Goal: Task Accomplishment & Management: Complete application form

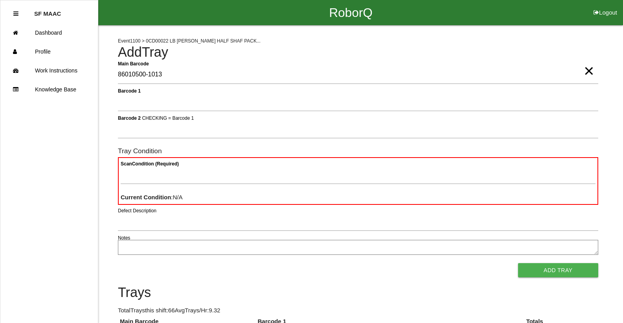
type Barcode "86010500-1013"
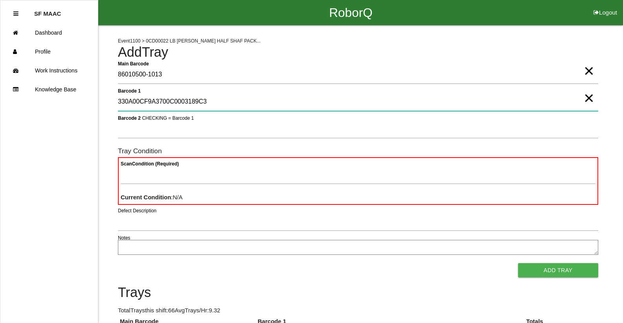
type 1 "330A00CF9A3700C0003189C3"
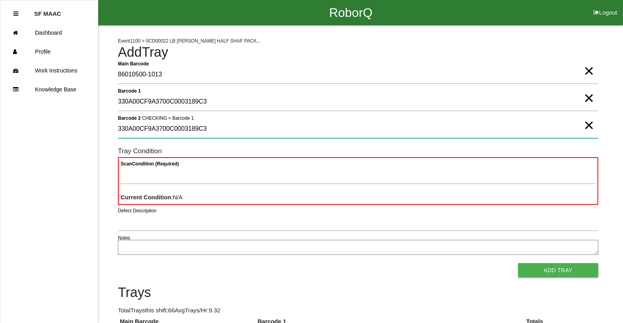
type 2 "330A00CF9A3700C0003189C3"
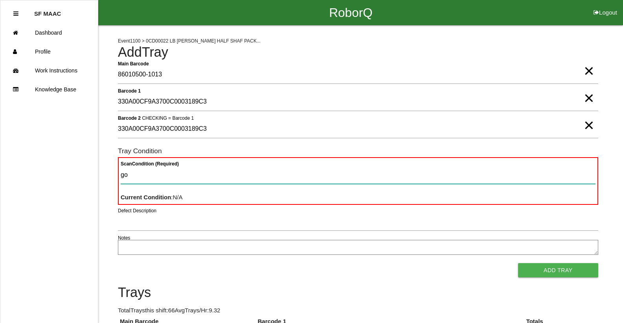
type Condition "goo"
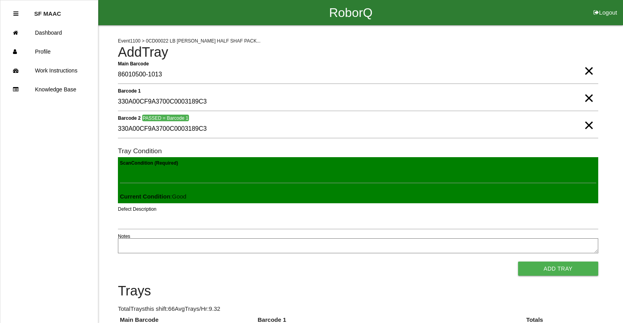
click at [518, 261] on button "Add Tray" at bounding box center [558, 268] width 80 height 14
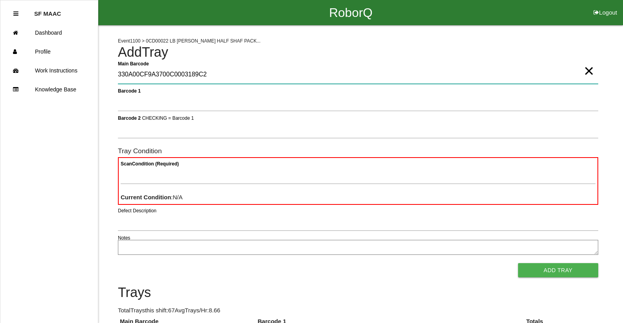
type Barcode "330A00CF9A3700C0003189C2"
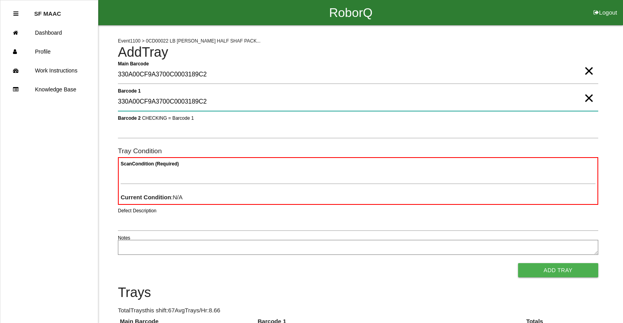
type 1 "330A00CF9A3700C0003189C2"
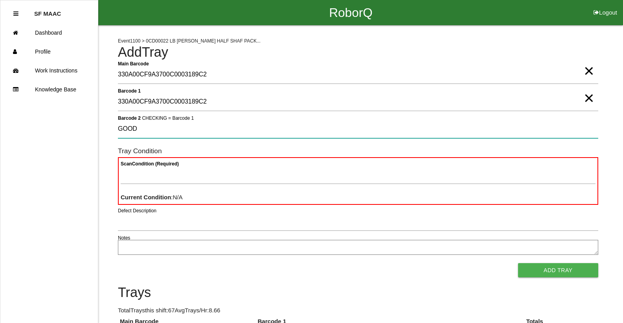
type 2 "GOOD"
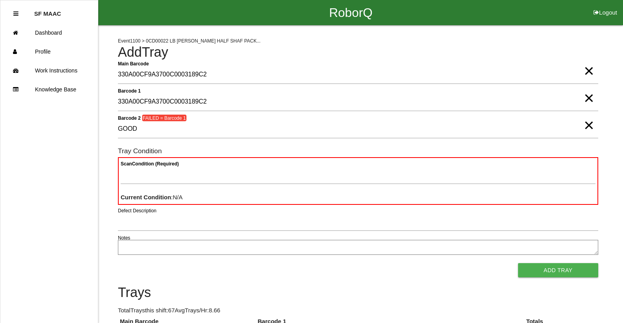
click at [586, 71] on span "×" at bounding box center [589, 63] width 10 height 16
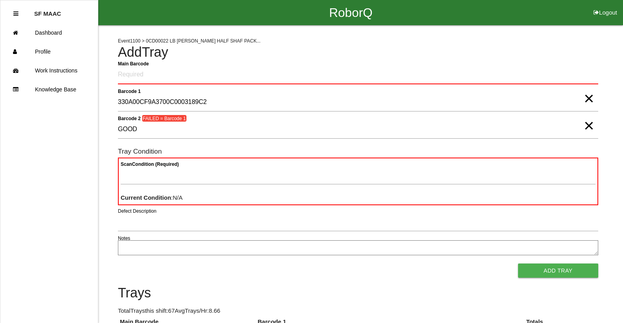
click at [586, 94] on span "×" at bounding box center [589, 91] width 10 height 16
click at [584, 125] on span "×" at bounding box center [589, 118] width 10 height 16
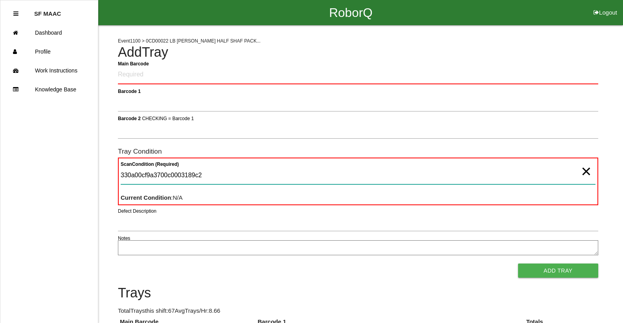
type Condition "330a00cf9a3700c0003189c2"
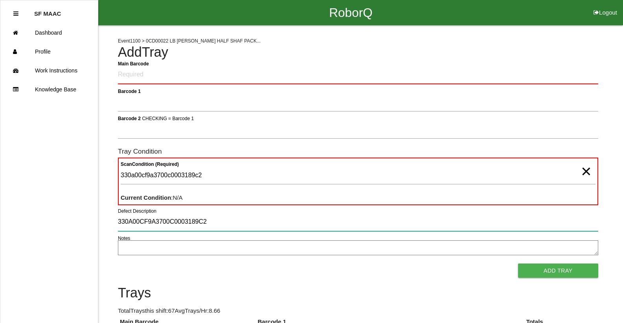
type input "330A00CF9A3700C0003189C2"
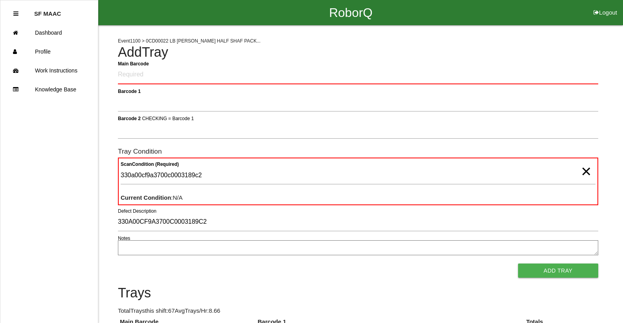
click at [585, 166] on span "×" at bounding box center [586, 163] width 10 height 16
click at [570, 82] on Barcode "Main Barcode" at bounding box center [358, 75] width 481 height 18
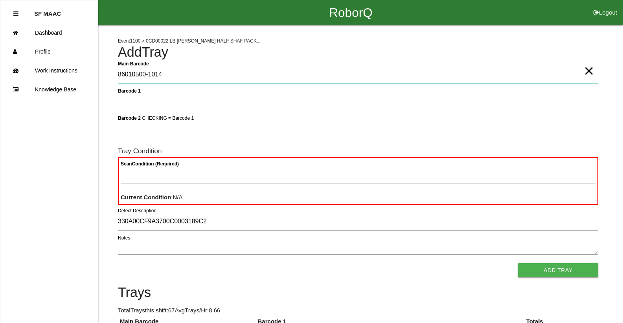
type Barcode "86010500-1014"
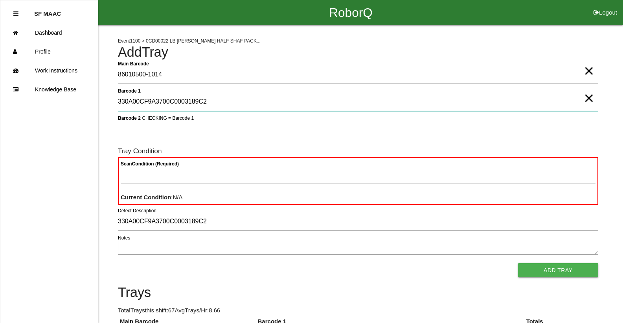
type 1 "330A00CF9A3700C0003189C2"
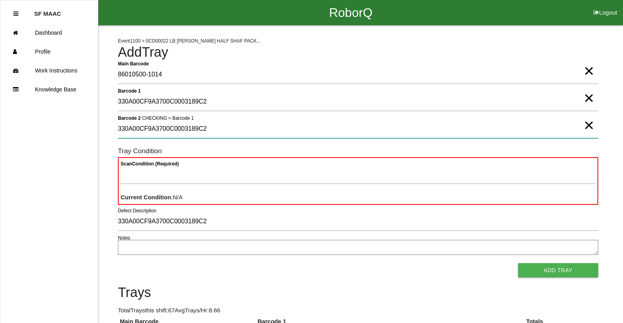
type 2 "330A00CF9A3700C0003189C2"
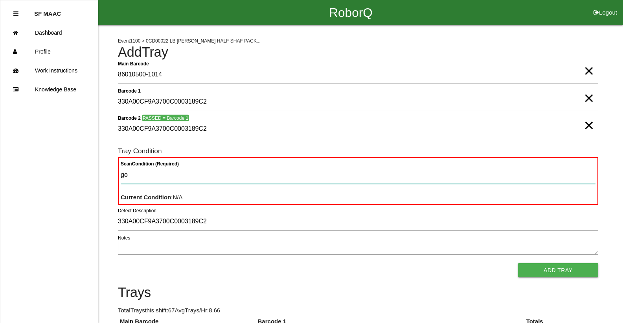
type Condition "goo"
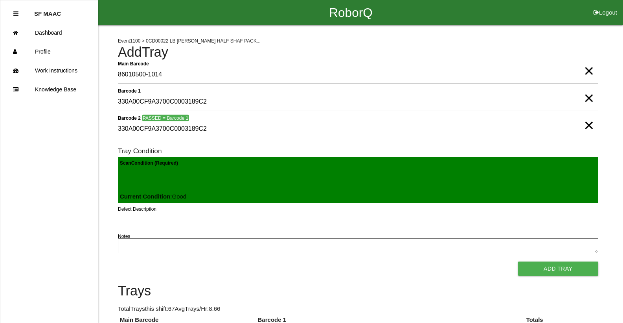
click at [518, 261] on button "Add Tray" at bounding box center [558, 268] width 80 height 14
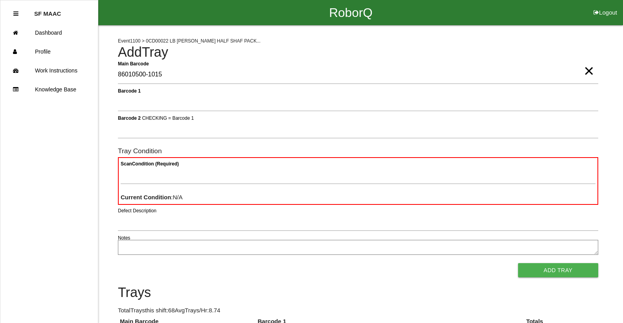
type Barcode "86010500-1015"
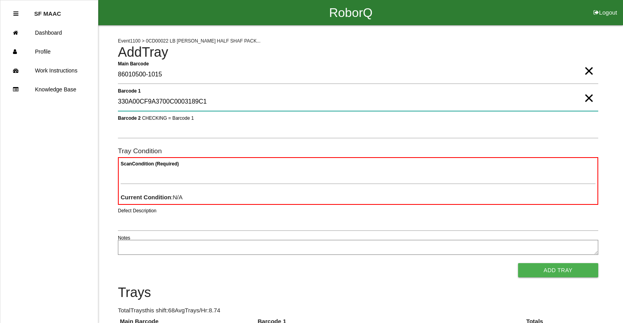
type 1 "330A00CF9A3700C0003189C1"
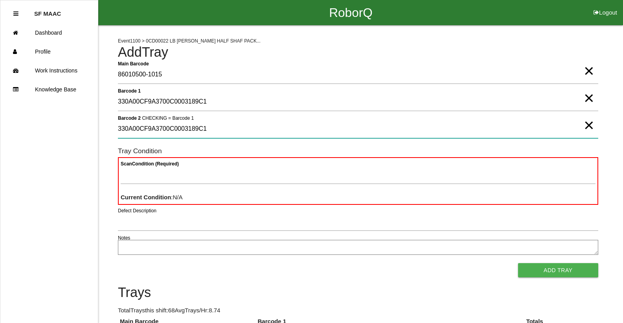
type 2 "330A00CF9A3700C0003189C1"
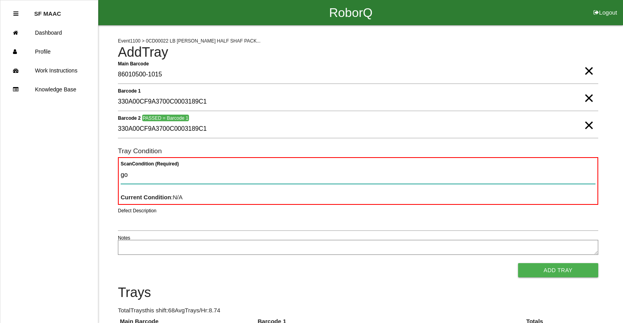
type Condition "goo"
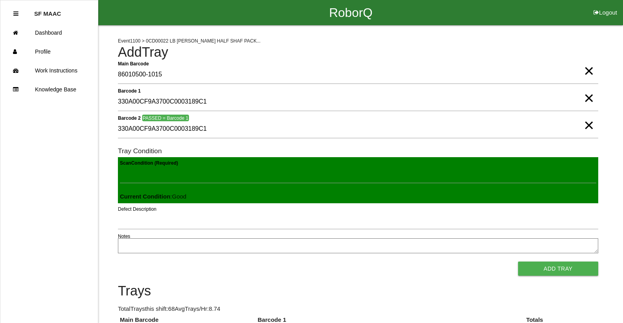
click at [518, 261] on button "Add Tray" at bounding box center [558, 268] width 80 height 14
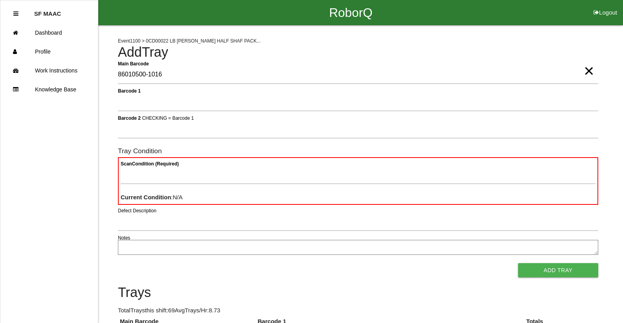
type Barcode "86010500-1016"
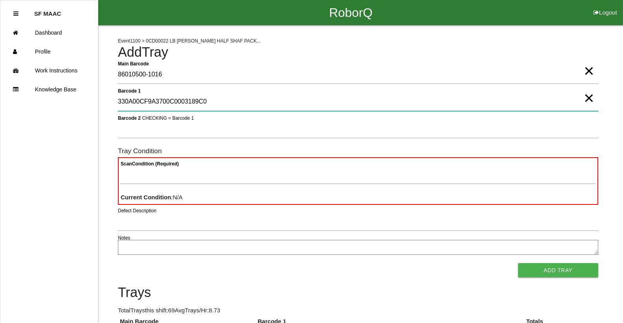
type 1 "330A00CF9A3700C0003189C0"
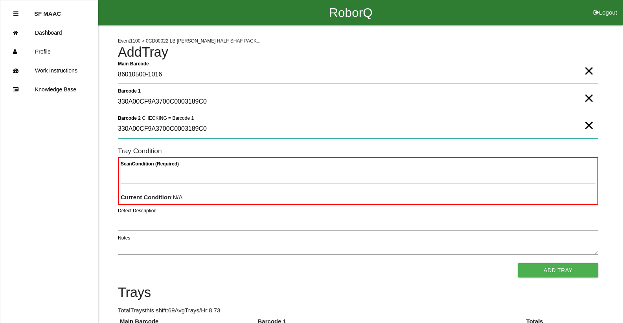
type 2 "330A00CF9A3700C0003189C0"
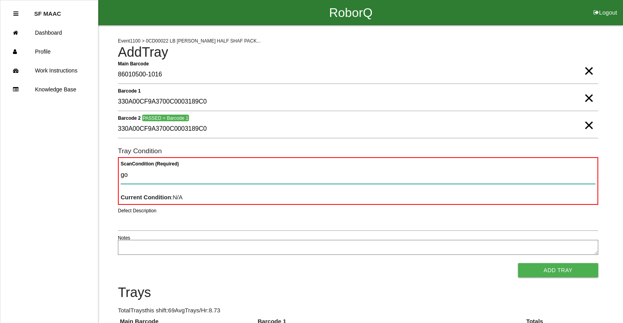
type Condition "goo"
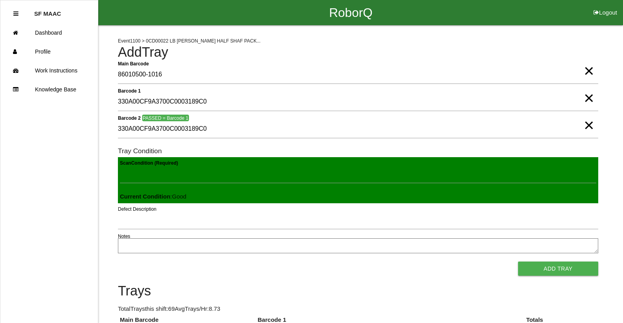
click at [518, 261] on button "Add Tray" at bounding box center [558, 268] width 80 height 14
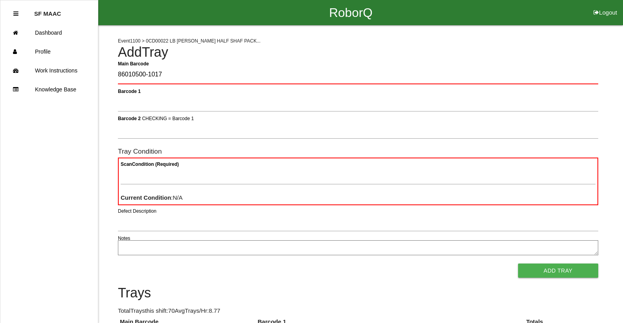
type Barcode "86010500-1017"
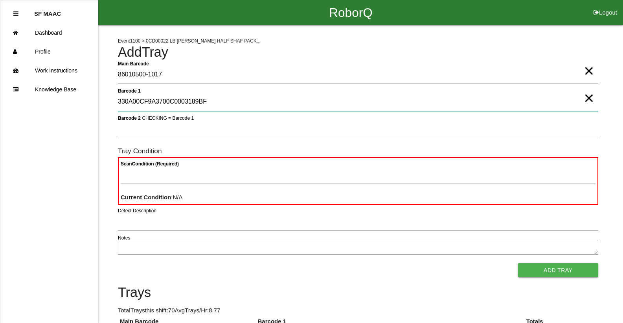
type 1 "330A00CF9A3700C0003189BF"
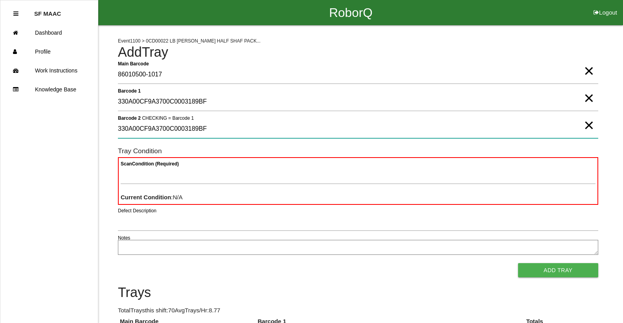
type 2 "330A00CF9A3700C0003189BF"
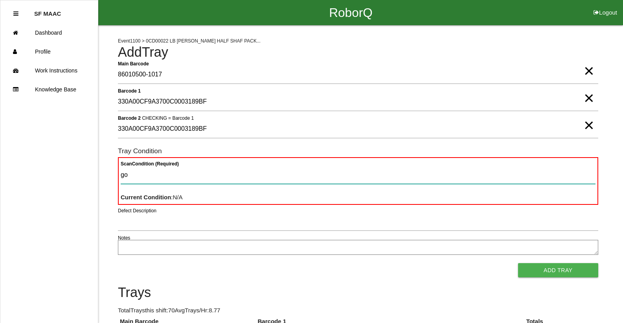
type Condition "goo"
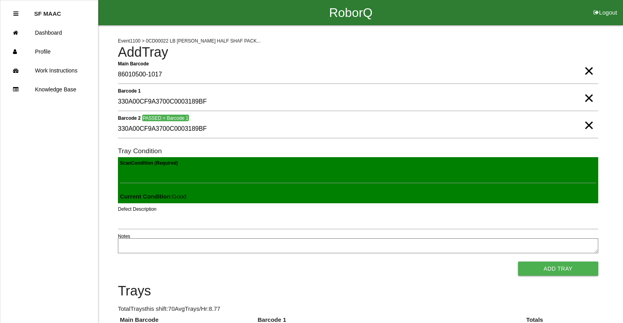
click at [518, 261] on button "Add Tray" at bounding box center [558, 268] width 80 height 14
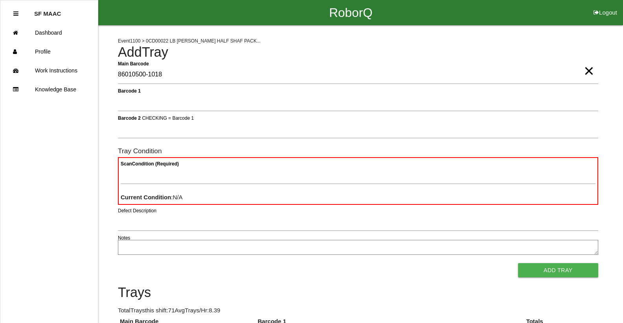
type Barcode "86010500-1018"
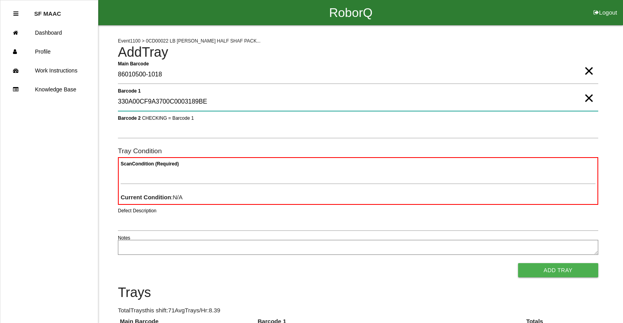
type 1 "330A00CF9A3700C0003189BE"
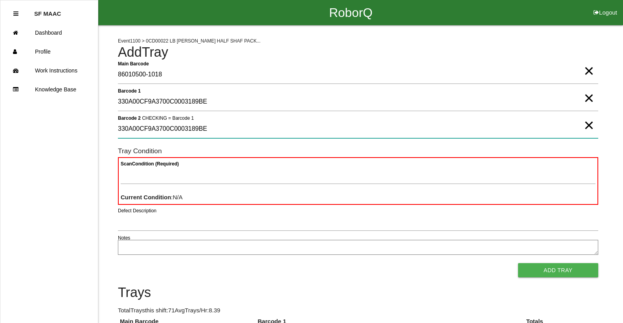
type 2 "330A00CF9A3700C0003189BE"
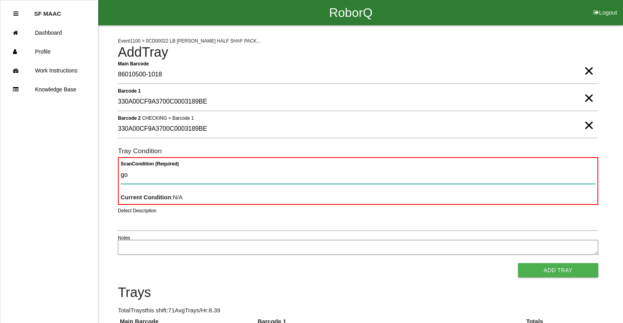
type Condition "goo"
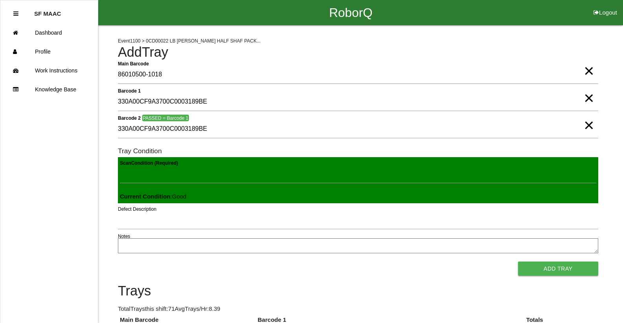
click at [518, 261] on button "Add Tray" at bounding box center [558, 268] width 80 height 14
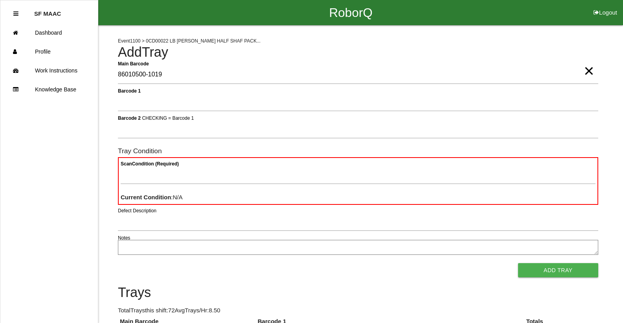
type Barcode "86010500-1019"
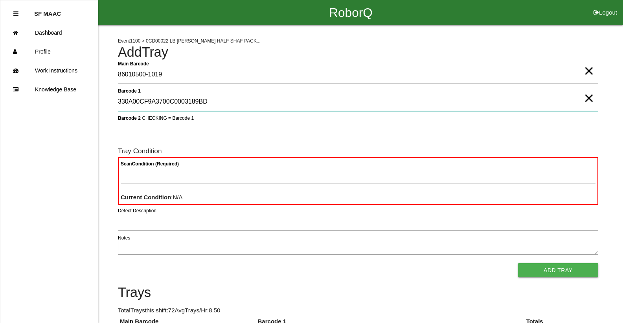
type 1 "330A00CF9A3700C0003189BD"
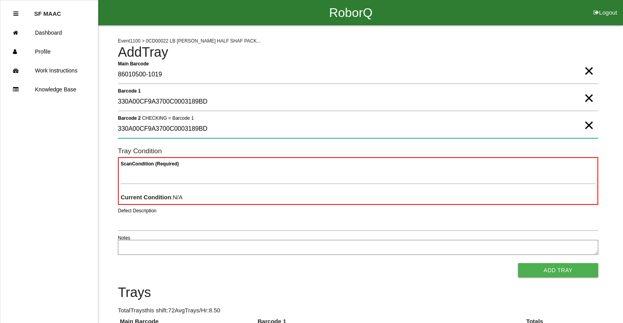
type 2 "330A00CF9A3700C0003189BD"
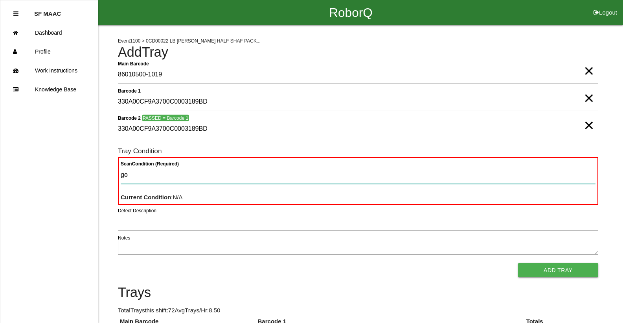
type Condition "goo"
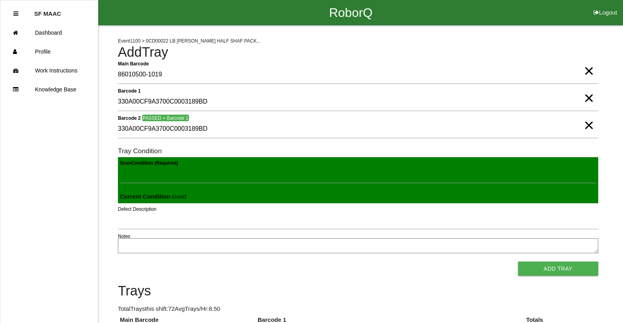
click at [518, 261] on button "Add Tray" at bounding box center [558, 268] width 80 height 14
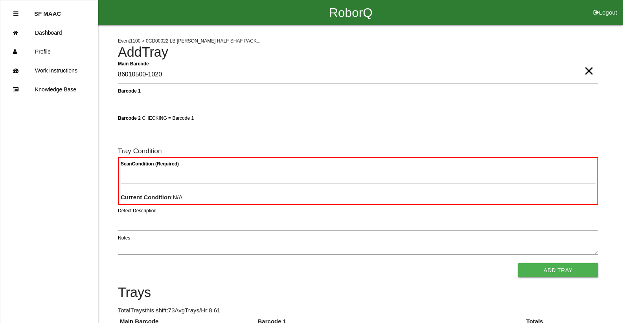
type Barcode "86010500-1020"
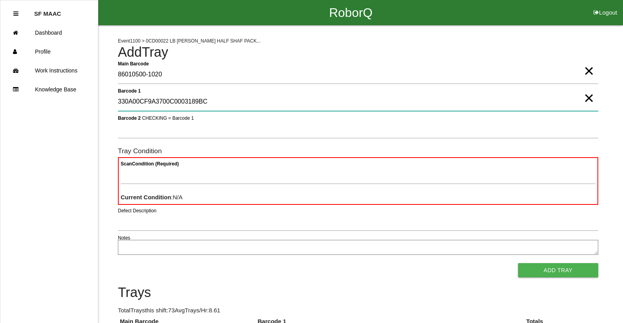
type 1 "330A00CF9A3700C0003189BC"
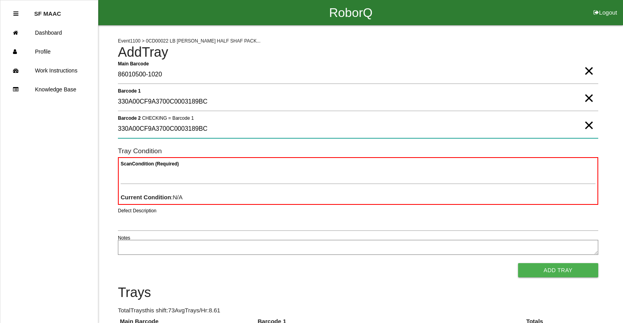
type 2 "330A00CF9A3700C0003189BC"
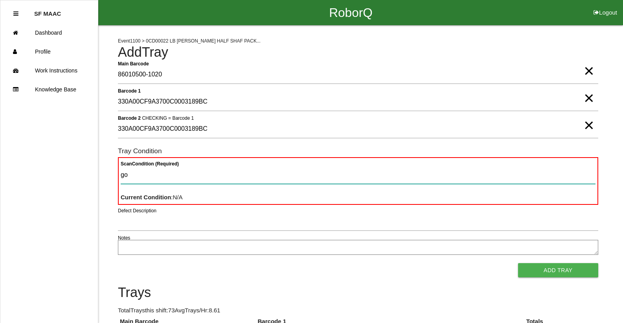
type Condition "goo"
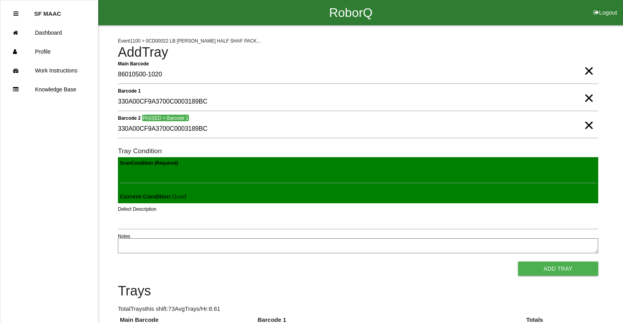
click at [518, 261] on button "Add Tray" at bounding box center [558, 268] width 80 height 14
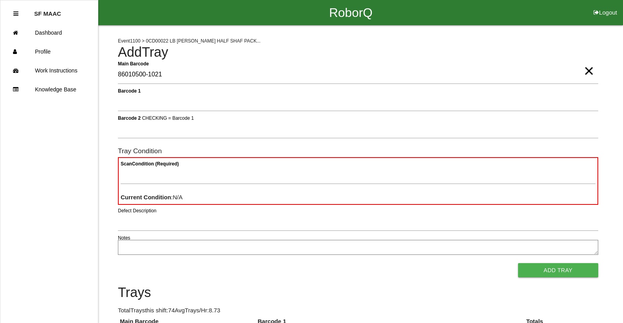
type Barcode "86010500-1021"
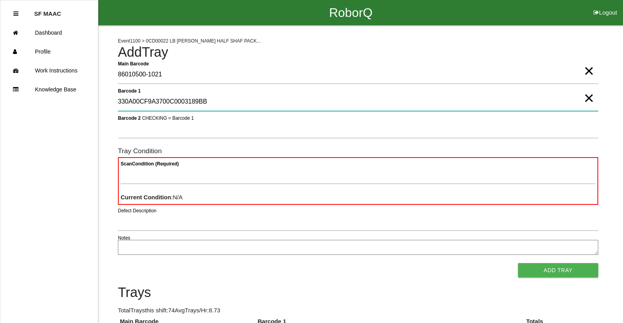
type 1 "330A00CF9A3700C0003189BB"
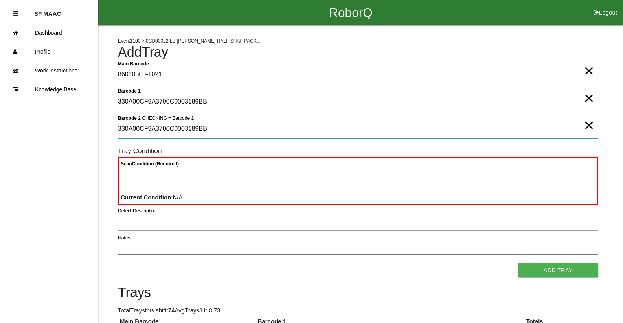
type 2 "330A00CF9A3700C0003189BB"
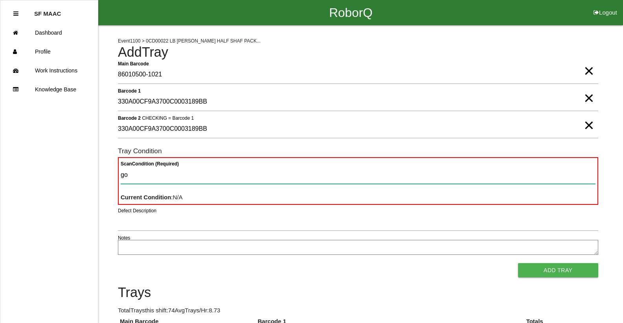
type Condition "goo"
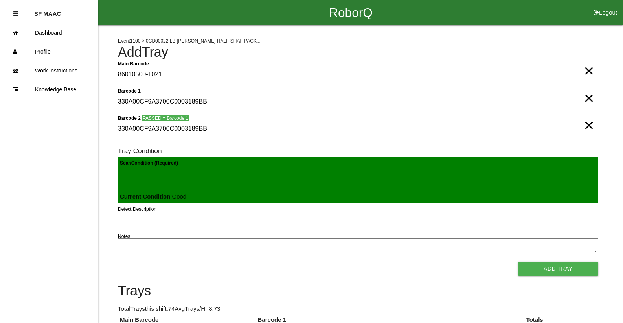
click at [518, 261] on button "Add Tray" at bounding box center [558, 268] width 80 height 14
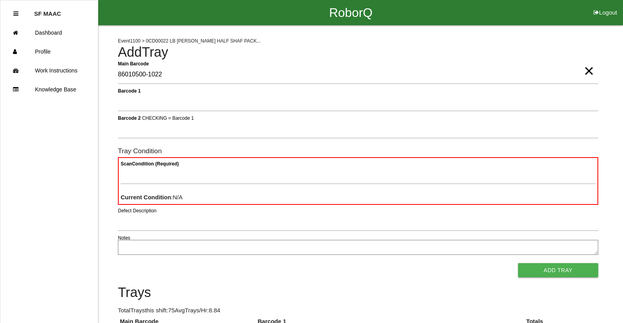
type Barcode "86010500-1022"
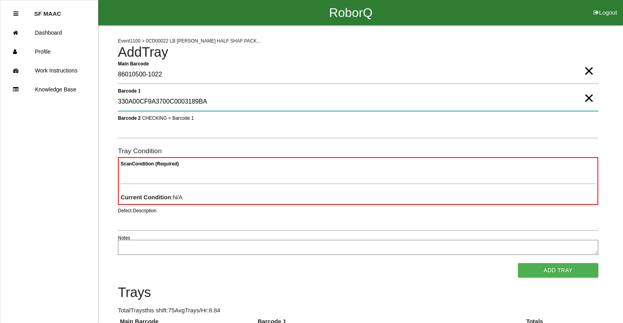
type 1 "330A00CF9A3700C0003189BA"
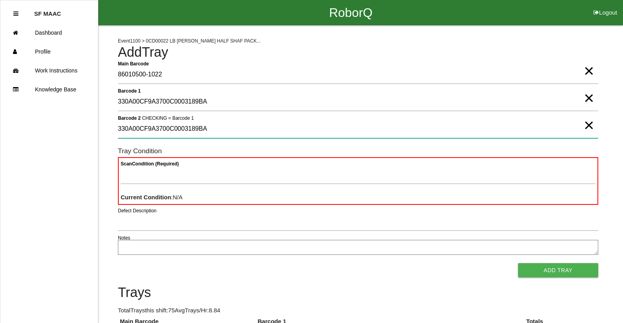
type 2 "330A00CF9A3700C0003189BA"
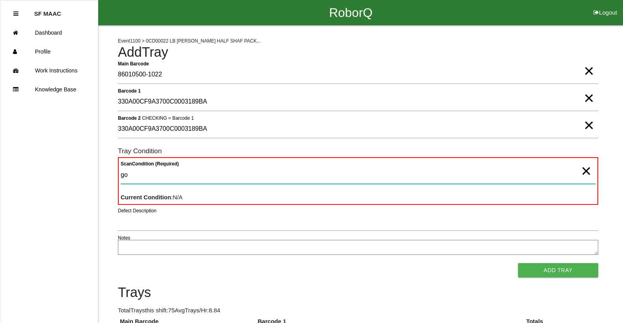
type Condition "goo"
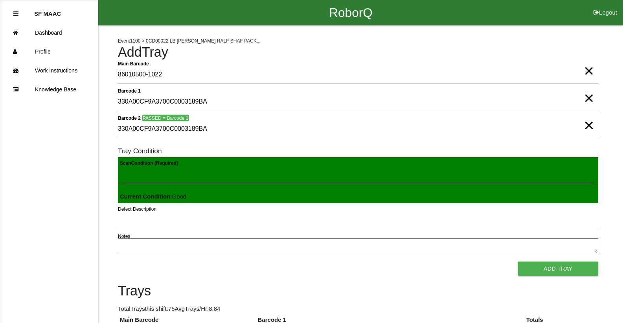
click at [518, 261] on button "Add Tray" at bounding box center [558, 268] width 80 height 14
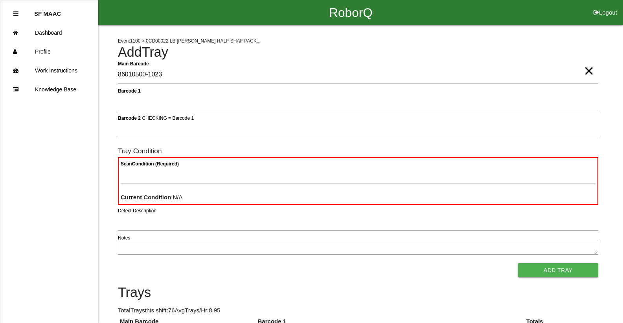
type Barcode "86010500-1023"
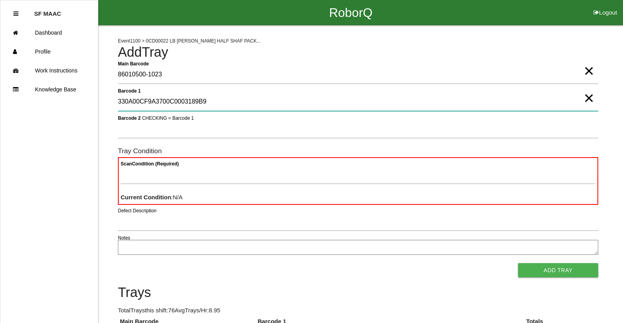
type 1 "330A00CF9A3700C0003189B9"
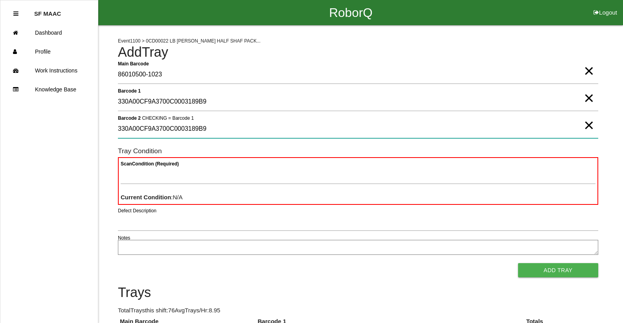
type 2 "330A00CF9A3700C0003189B9"
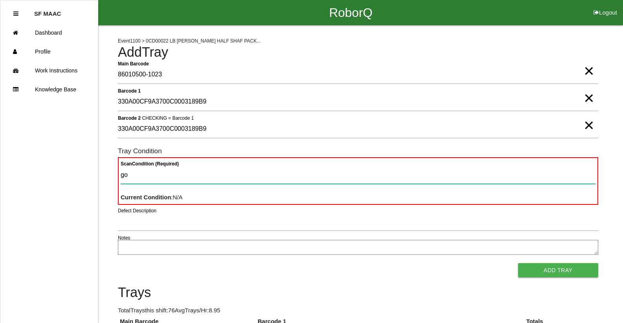
type Condition "goo"
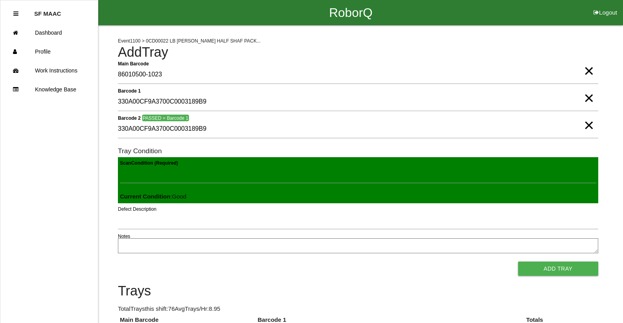
click at [518, 261] on button "Add Tray" at bounding box center [558, 268] width 80 height 14
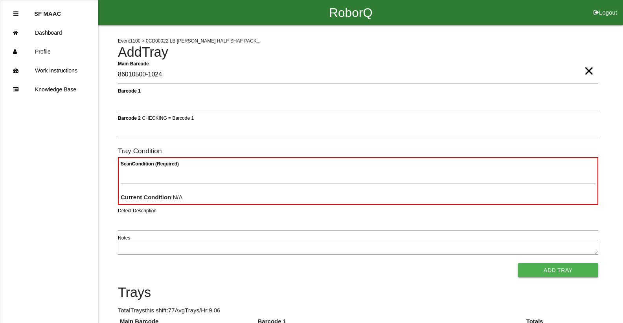
type Barcode "86010500-1024"
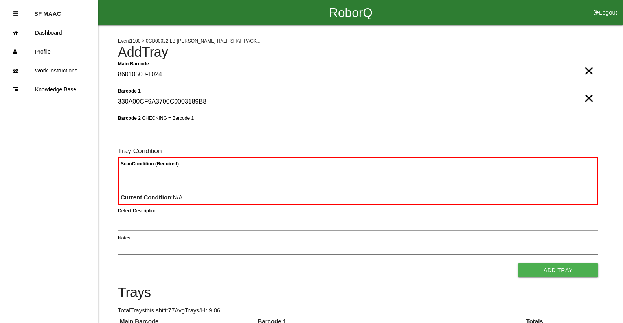
type 1 "330A00CF9A3700C0003189B8"
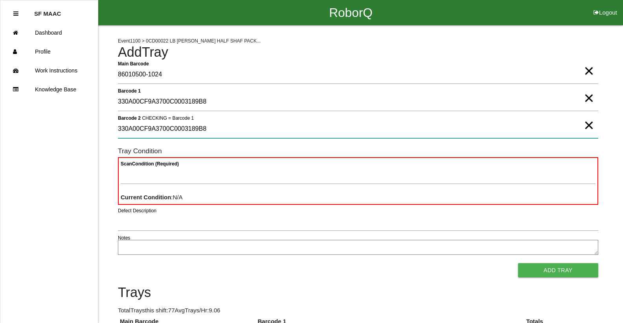
type 2 "330A00CF9A3700C0003189B8"
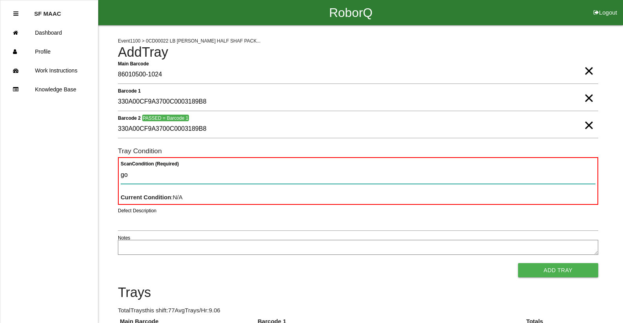
type Condition "goo"
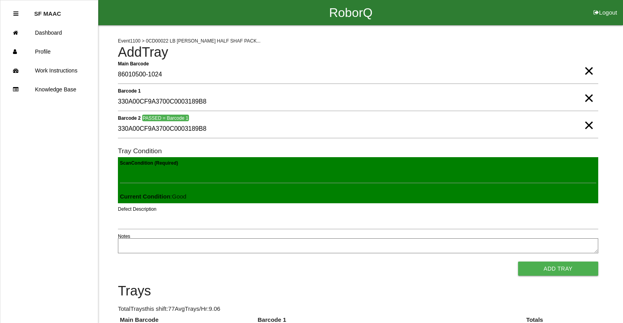
click at [518, 261] on button "Add Tray" at bounding box center [558, 268] width 80 height 14
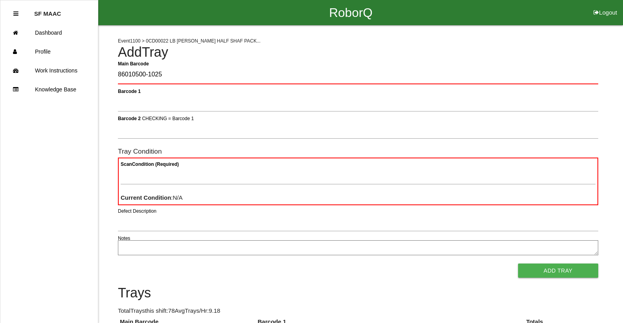
type Barcode "86010500-1025"
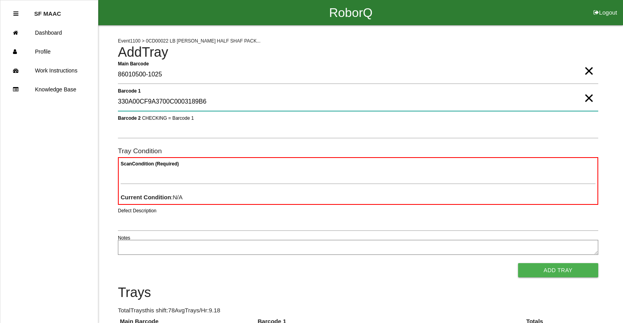
type 1 "330A00CF9A3700C0003189B6"
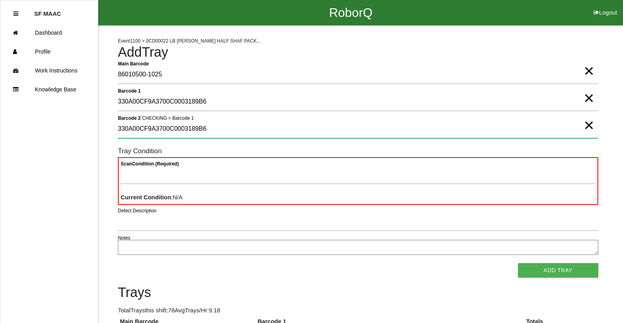
type 2 "330A00CF9A3700C0003189B6"
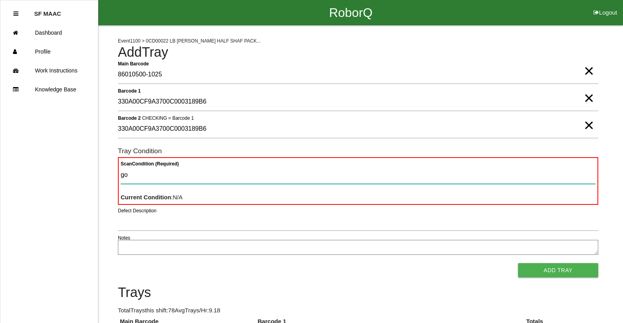
type Condition "goo"
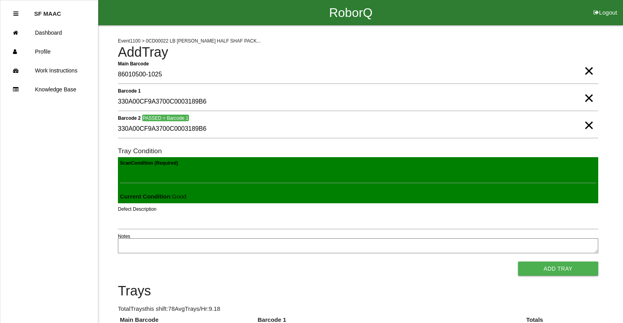
click at [518, 261] on button "Add Tray" at bounding box center [558, 268] width 80 height 14
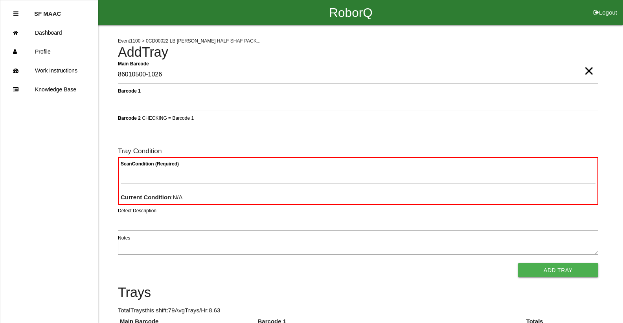
type Barcode "86010500-1026"
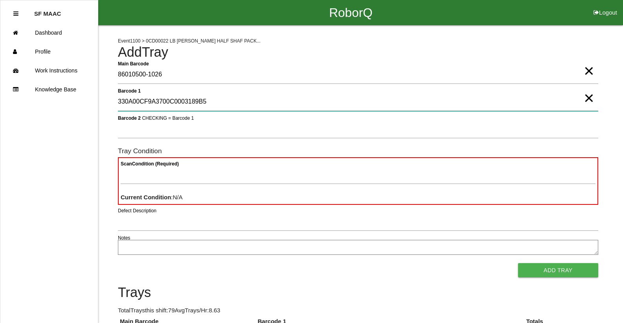
type 1 "330A00CF9A3700C0003189B5"
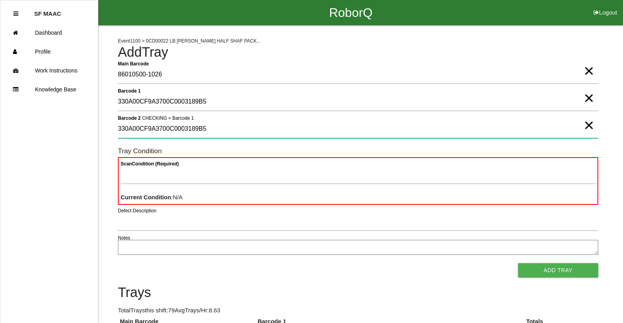
type 2 "330A00CF9A3700C0003189B5"
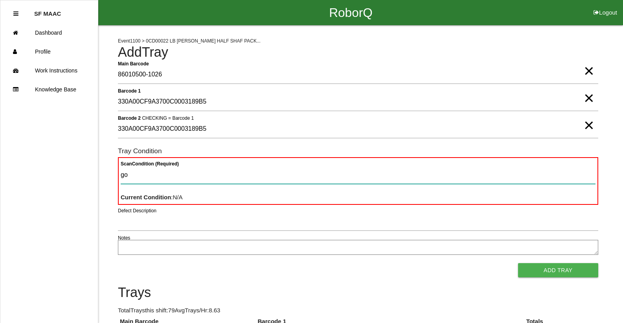
type Condition "goo"
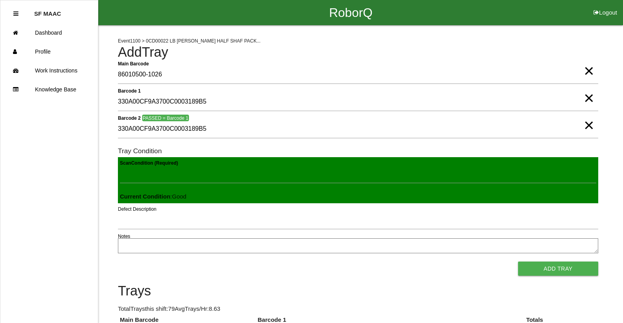
click at [518, 261] on button "Add Tray" at bounding box center [558, 268] width 80 height 14
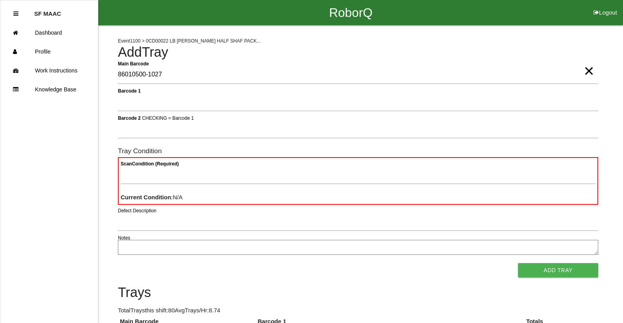
type Barcode "86010500-1027"
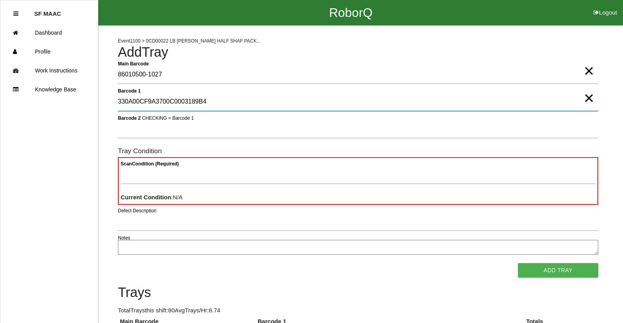
type 1 "330A00CF9A3700C0003189B4"
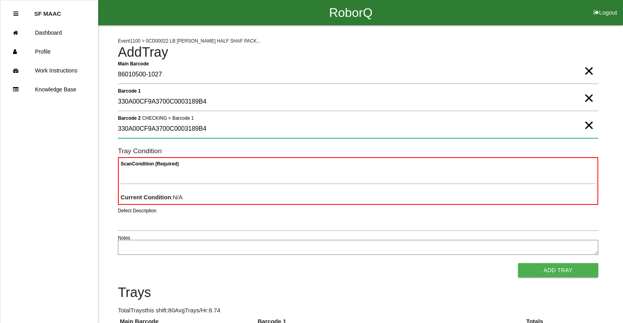
type 2 "330A00CF9A3700C0003189B4"
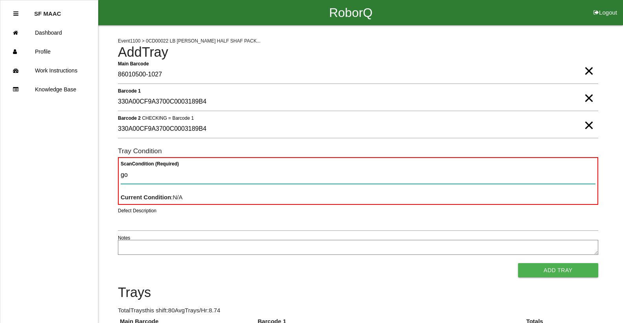
type Condition "goo"
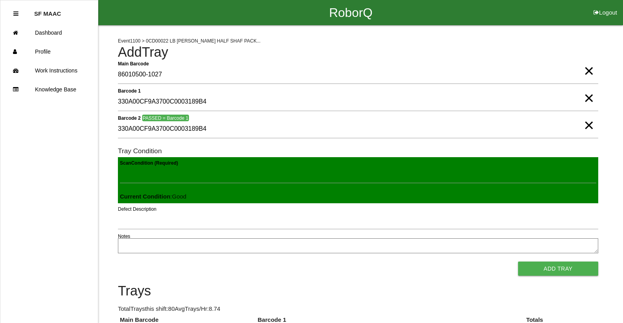
click at [518, 261] on button "Add Tray" at bounding box center [558, 268] width 80 height 14
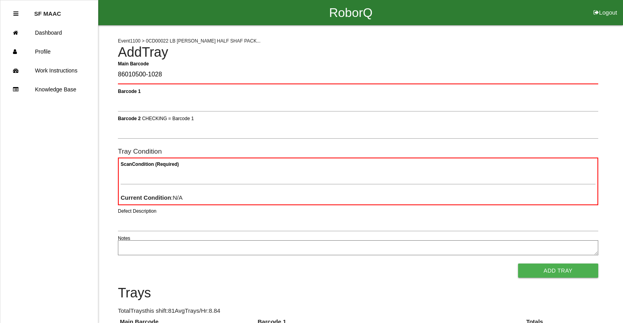
type Barcode "86010500-1028"
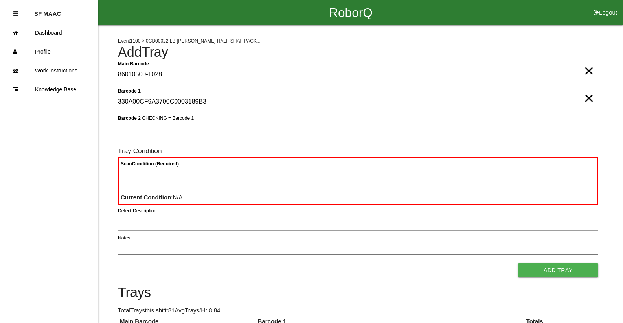
type 1 "330A00CF9A3700C0003189B3"
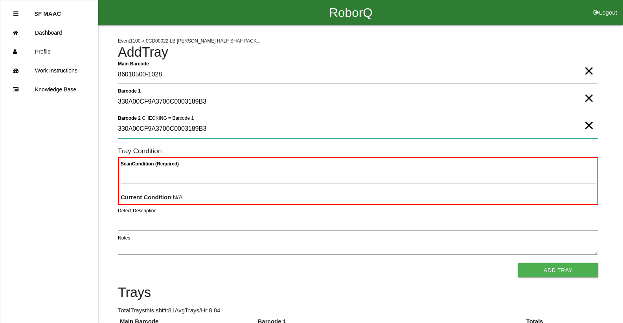
type 2 "330A00CF9A3700C0003189B3"
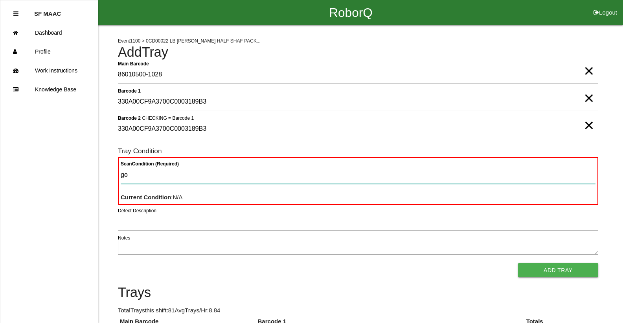
type Condition "goo"
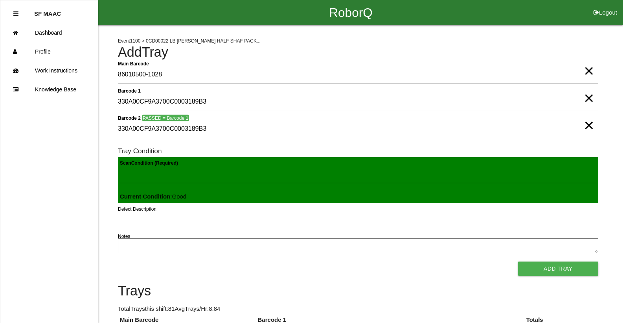
click at [518, 261] on button "Add Tray" at bounding box center [558, 268] width 80 height 14
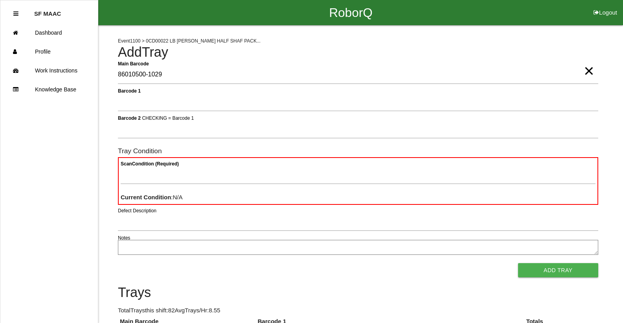
type Barcode "86010500-1029"
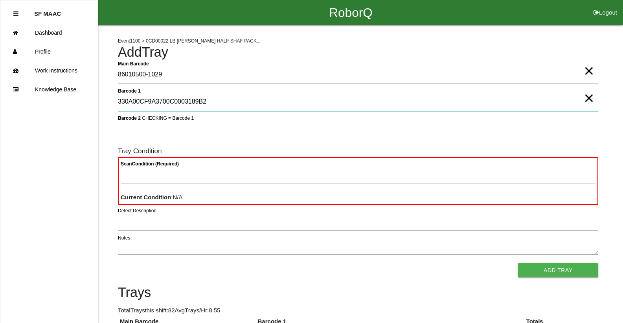
type 1 "330A00CF9A3700C0003189B2"
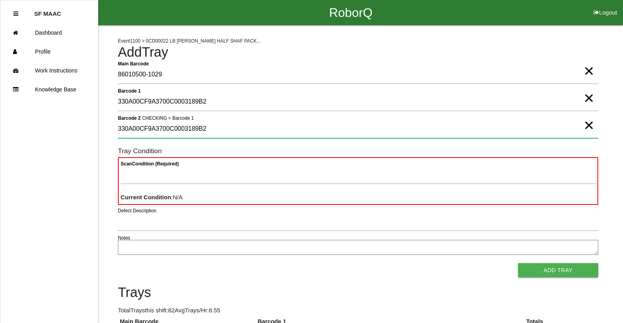
type 2 "330A00CF9A3700C0003189B2"
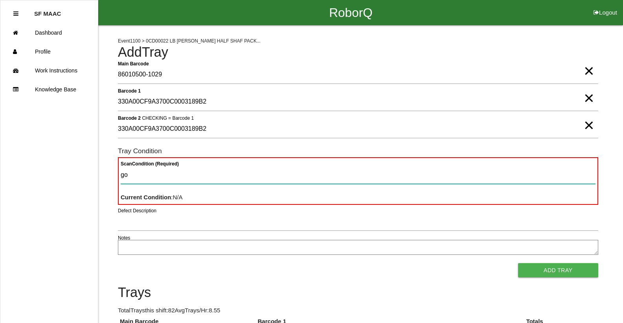
type Condition "goo"
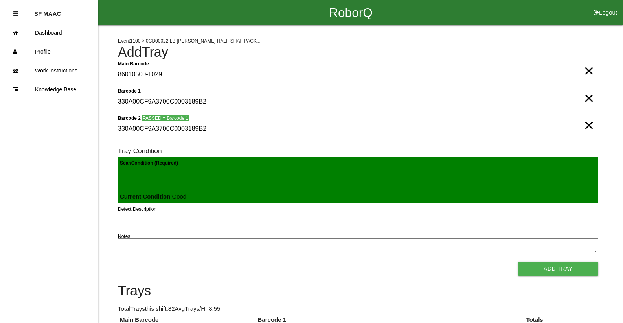
click at [518, 261] on button "Add Tray" at bounding box center [558, 268] width 80 height 14
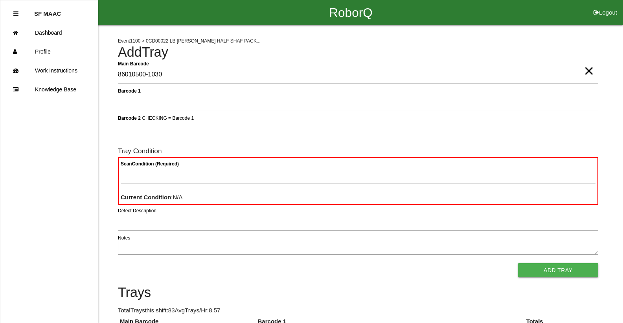
type Barcode "86010500-1030"
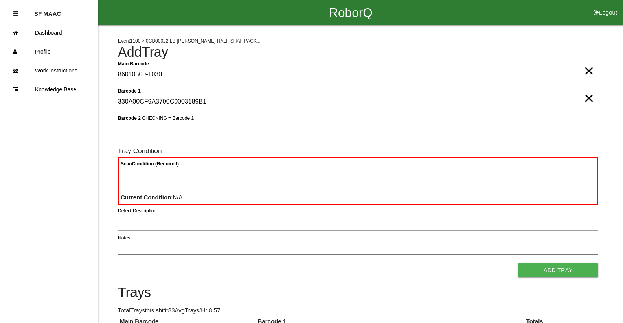
type 1 "330A00CF9A3700C0003189B1"
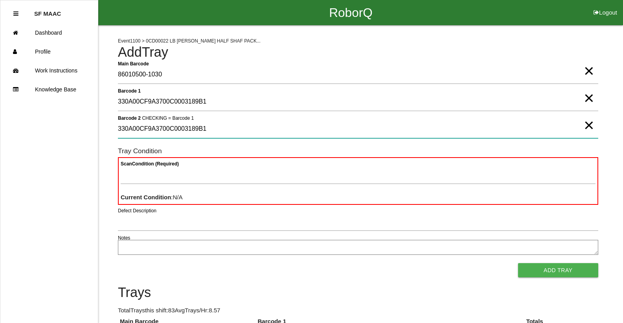
type 2 "330A00CF9A3700C0003189B1"
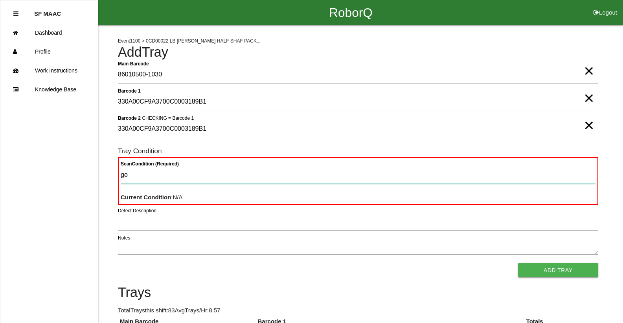
type Condition "goo"
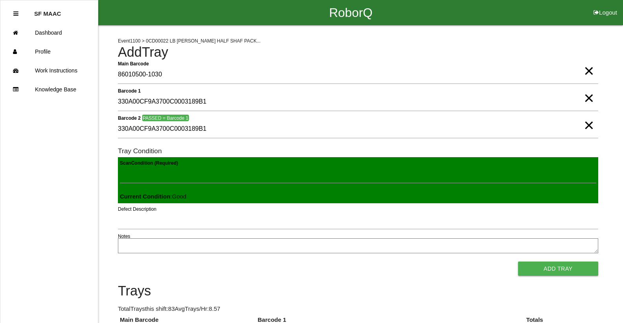
click at [518, 261] on button "Add Tray" at bounding box center [558, 268] width 80 height 14
